Goal: Information Seeking & Learning: Find specific fact

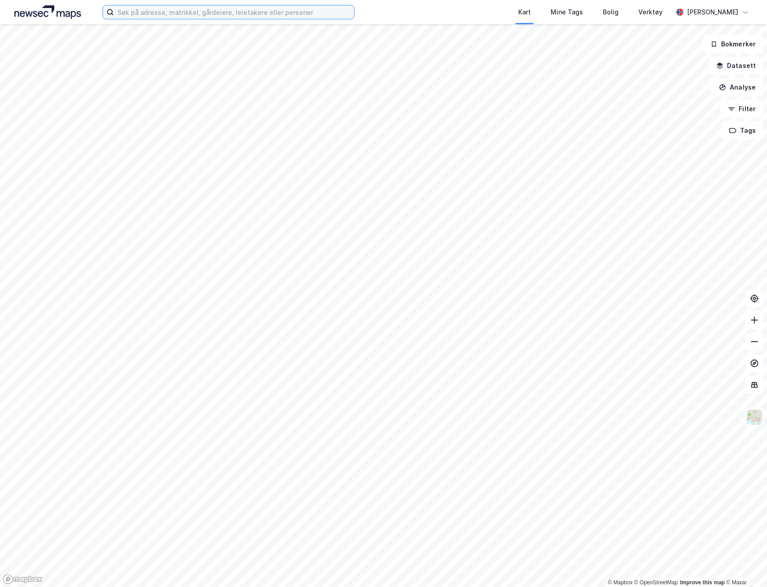
click at [332, 18] on input at bounding box center [234, 11] width 240 height 13
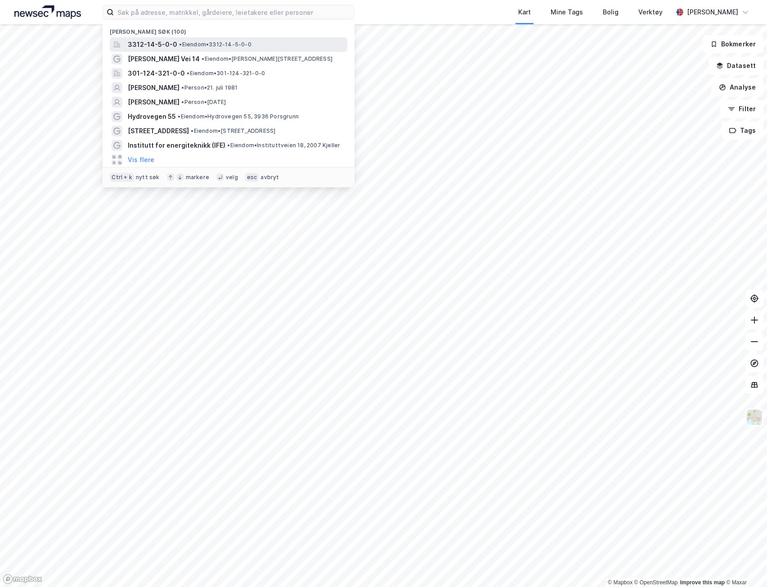
click at [273, 41] on div "3312-14-5-0-0 • Eiendom • 3312-14-5-0-0" at bounding box center [237, 44] width 218 height 11
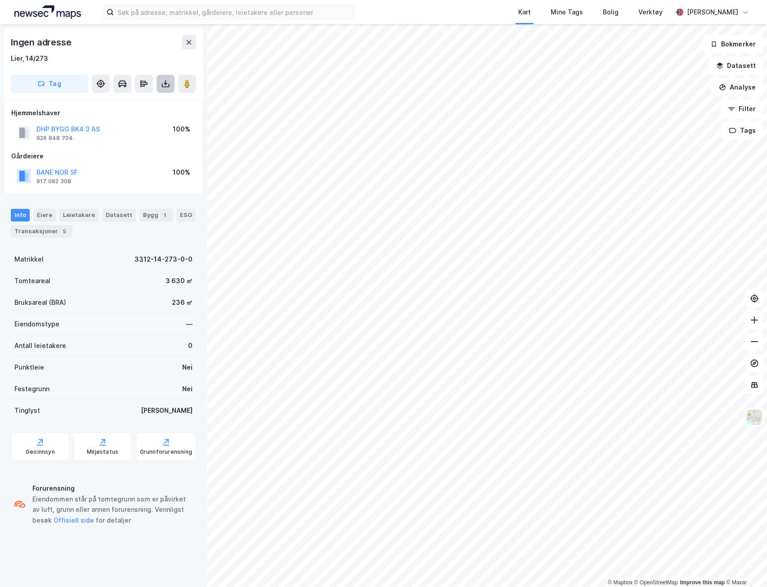
click at [169, 85] on icon at bounding box center [166, 86] width 8 height 4
click at [147, 105] on div "Last ned grunnbok" at bounding box center [121, 101] width 52 height 7
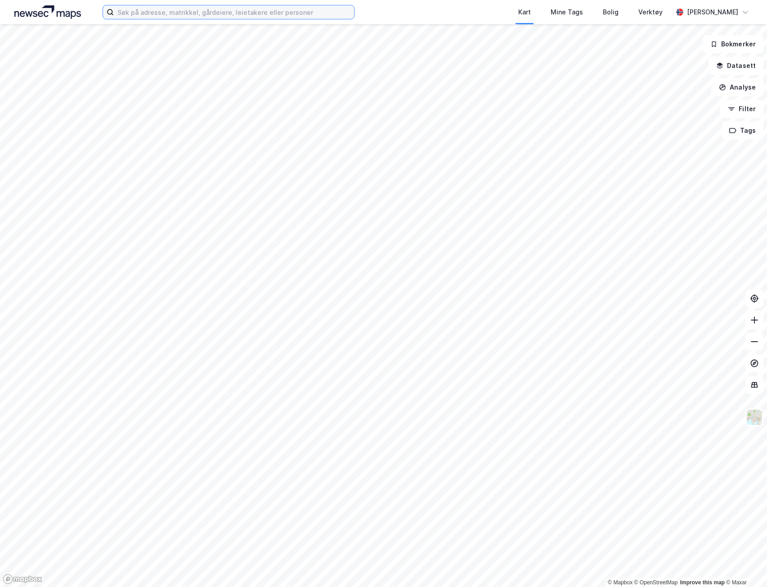
click at [303, 17] on input at bounding box center [234, 11] width 240 height 13
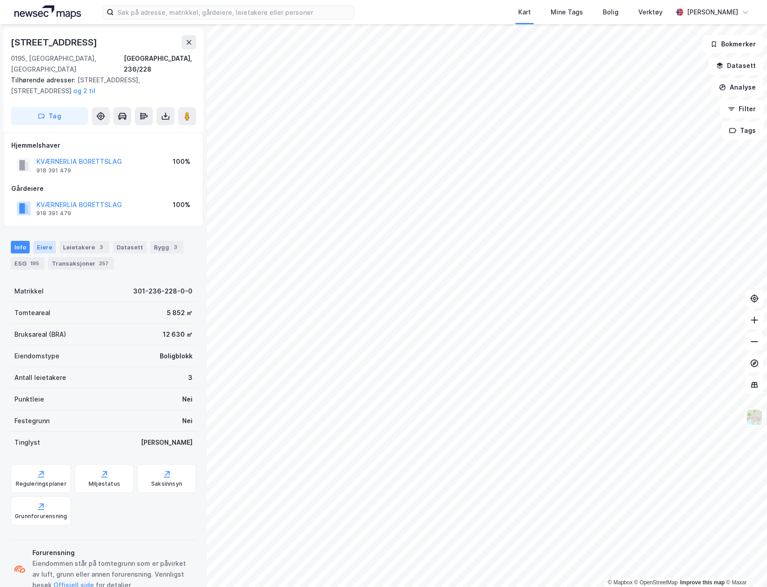
click at [47, 242] on div "Eiere" at bounding box center [44, 247] width 22 height 13
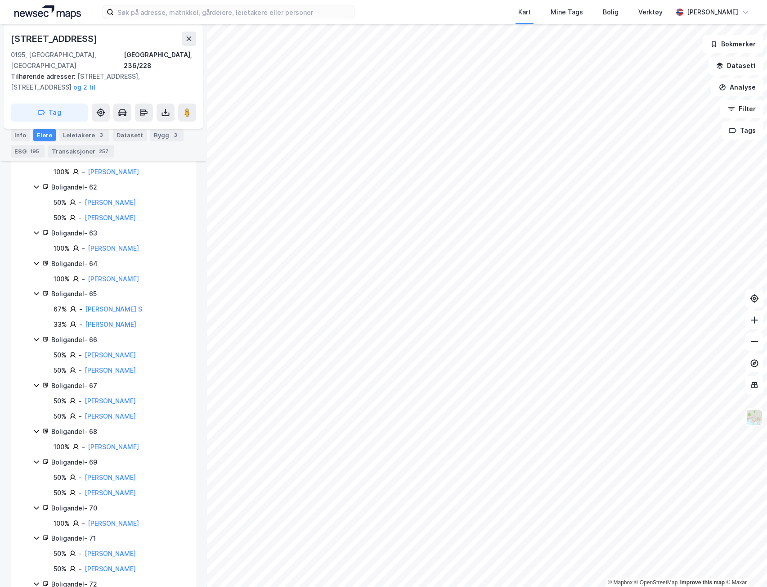
scroll to position [3259, 0]
